Goal: Register for event/course

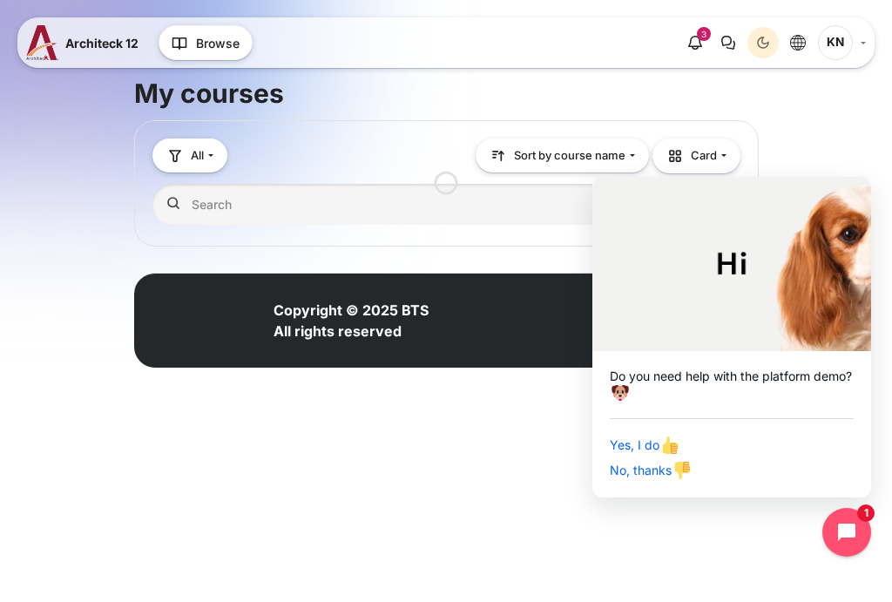
click at [881, 415] on html "Skip to main content Architeck 12 Architeck" at bounding box center [446, 207] width 892 height 415
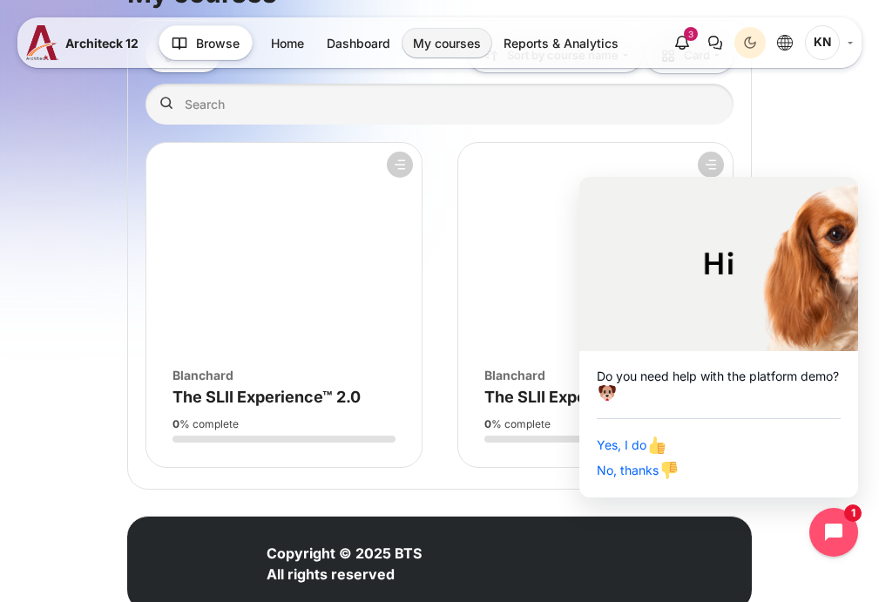
scroll to position [156, 0]
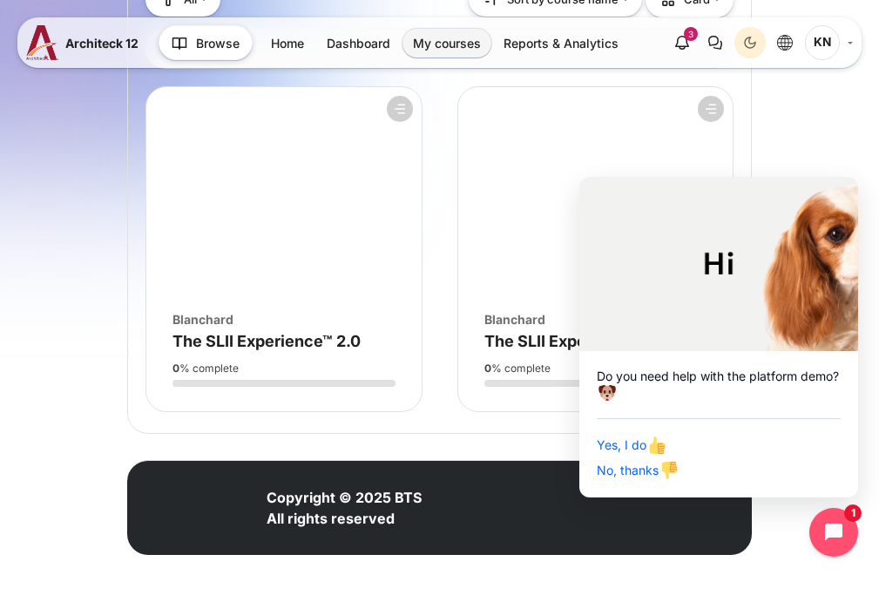
click at [854, 182] on icon "Close chat widget" at bounding box center [856, 178] width 10 height 10
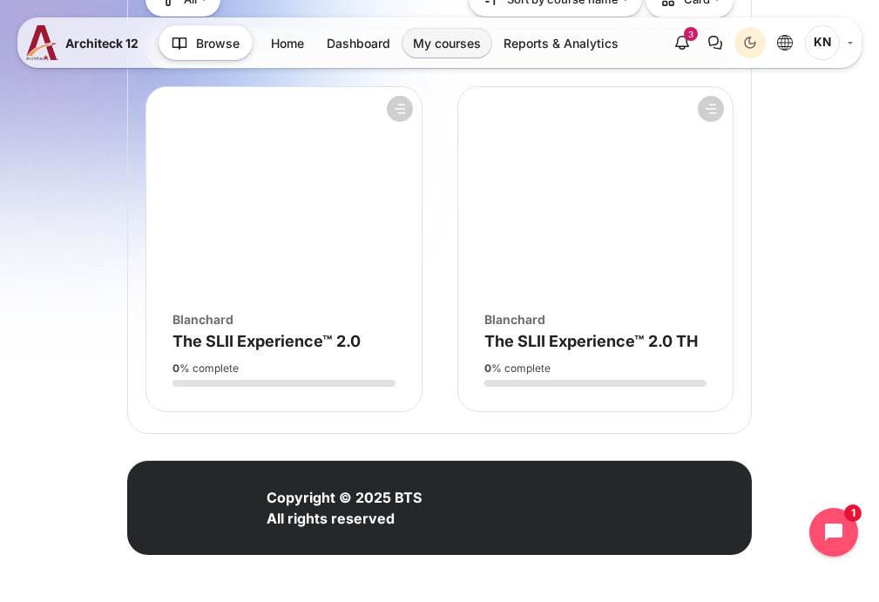
click at [297, 54] on link "Home" at bounding box center [287, 43] width 54 height 29
click at [292, 37] on link "Home" at bounding box center [287, 43] width 54 height 29
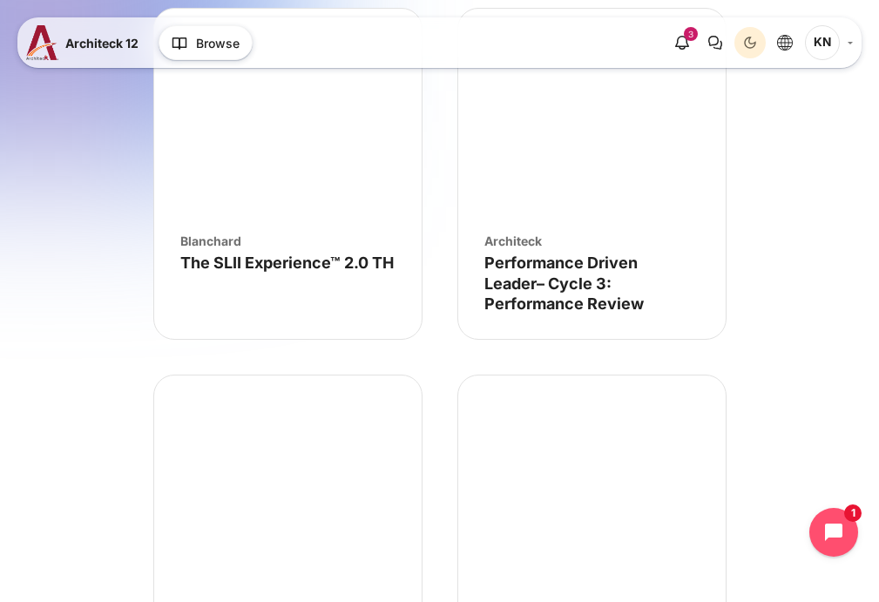
scroll to position [209, 0]
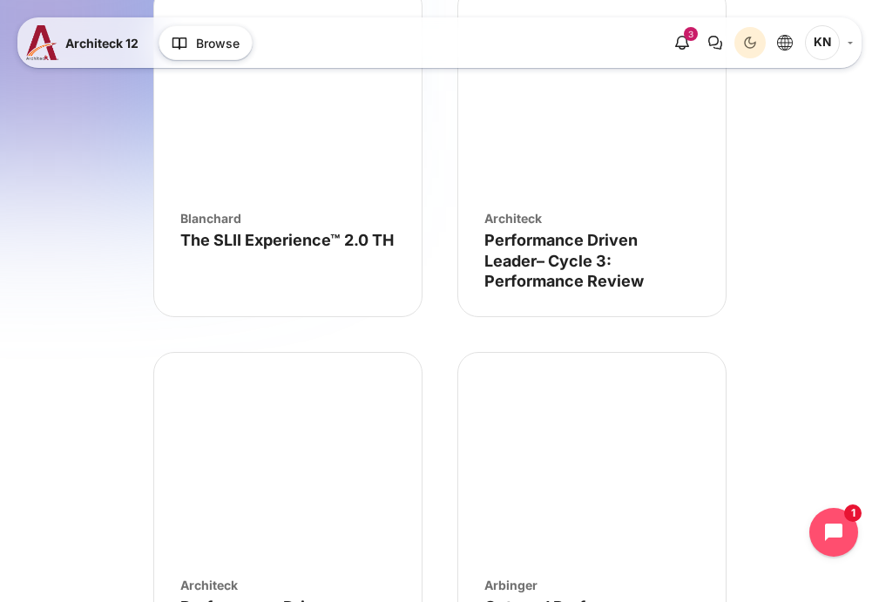
click at [336, 438] on figure "Course image" Performance Driven Leader– Cycle 2: Performance Monitoring" at bounding box center [287, 457] width 267 height 209
